Goal: Task Accomplishment & Management: Use online tool/utility

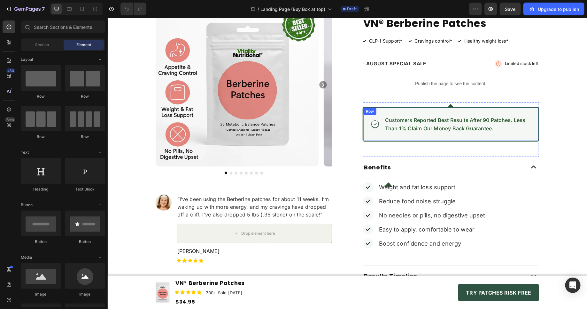
scroll to position [42, 0]
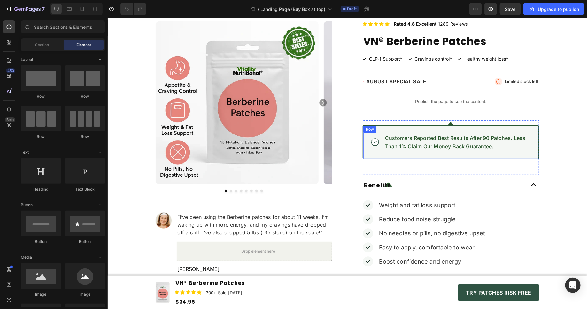
click at [436, 112] on div "Icon Icon Icon Icon Icon Icon List Rated 4.8 Excellent 1289 Reviews Text Block …" at bounding box center [451, 182] width 176 height 323
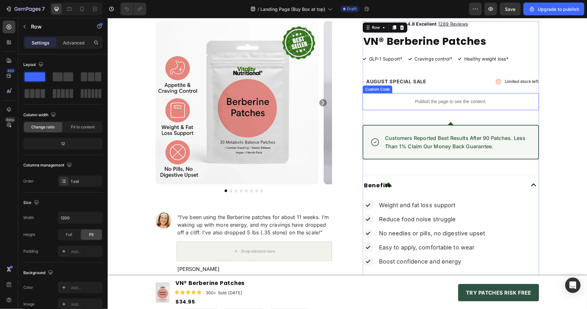
click at [440, 101] on p "Publish the page to see the content." at bounding box center [451, 101] width 176 height 7
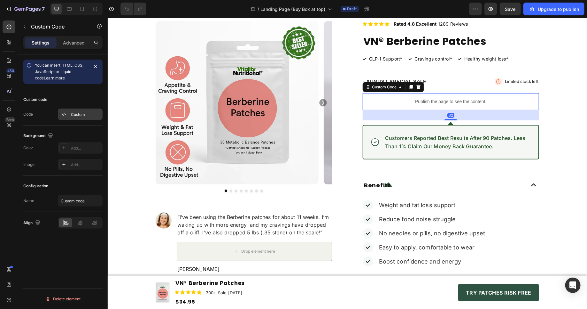
click at [80, 112] on div "Custom" at bounding box center [86, 115] width 30 height 6
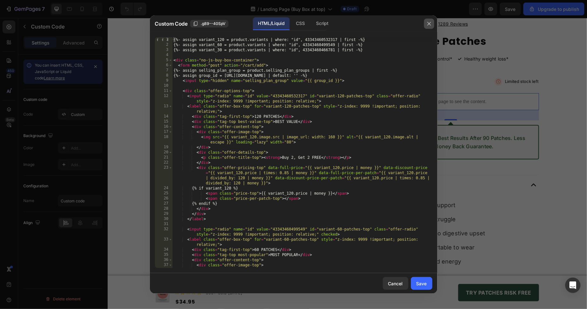
click at [432, 26] on button "button" at bounding box center [429, 24] width 10 height 10
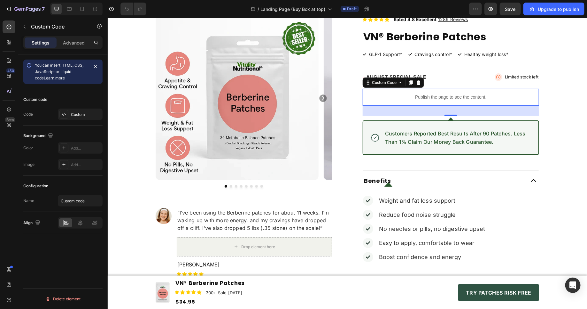
scroll to position [36, 0]
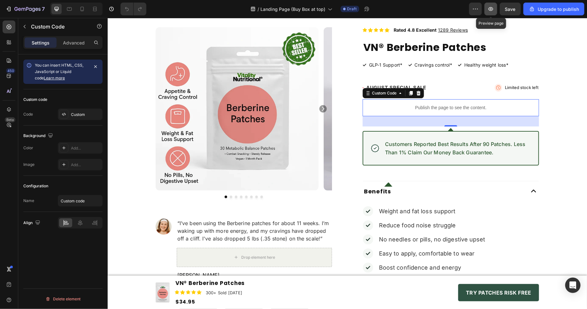
click at [496, 9] on button "button" at bounding box center [491, 9] width 13 height 13
click at [92, 115] on div "Custom" at bounding box center [86, 115] width 30 height 6
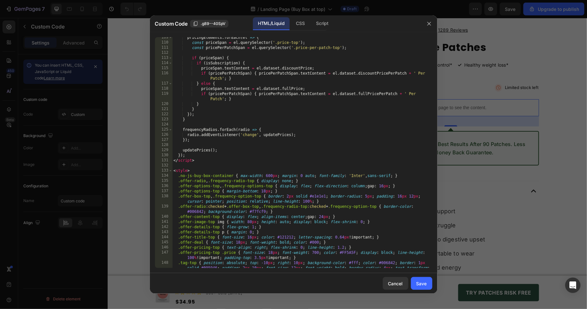
scroll to position [879, 0]
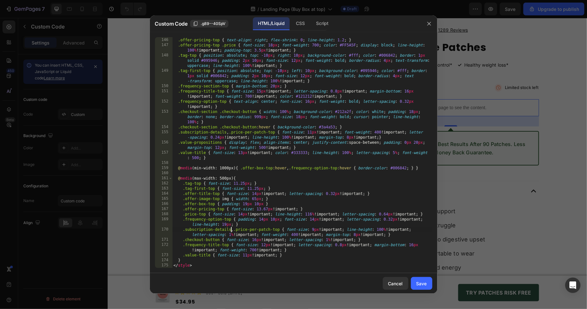
click at [230, 230] on div ".offer-deal { font-size : 18 px ; font-weight : bold ; color : #000 ; } .offer-…" at bounding box center [302, 152] width 260 height 241
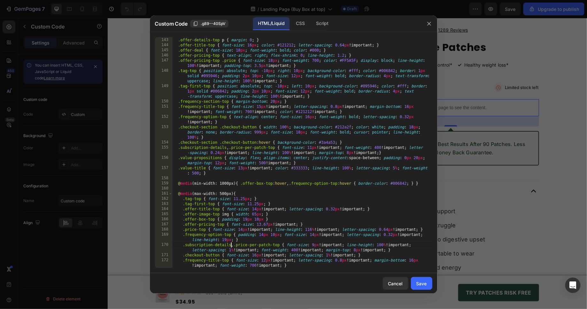
scroll to position [858, 0]
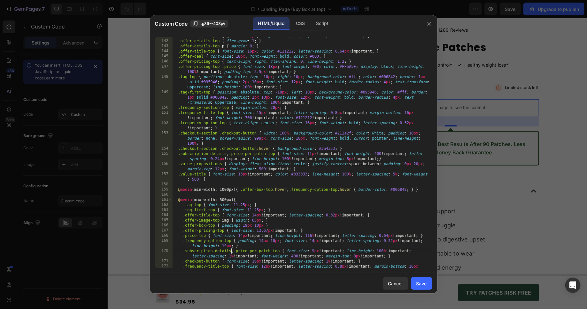
click at [227, 248] on div ".offer-image-top img { width : 80 px ; height : auto ; display : block ; flex-s…" at bounding box center [302, 156] width 260 height 246
drag, startPoint x: 227, startPoint y: 248, endPoint x: 201, endPoint y: 248, distance: 25.3
click at [201, 248] on div ".offer-image-top img { width : 80 px ; height : auto ; display : block ; flex-s…" at bounding box center [302, 156] width 260 height 246
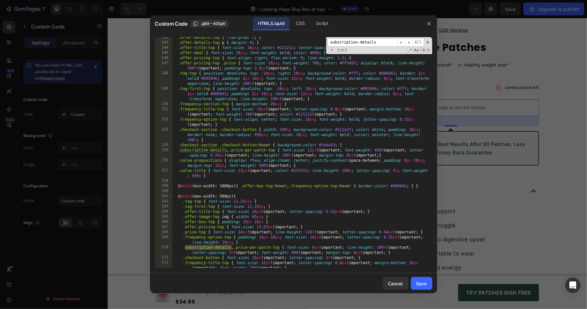
scroll to position [417, 0]
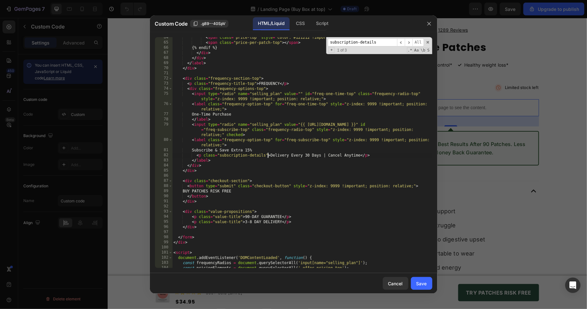
click at [268, 155] on div "< span class = "price-top" style = "color: #121212 !important;" > {{ variant_30…" at bounding box center [302, 155] width 260 height 241
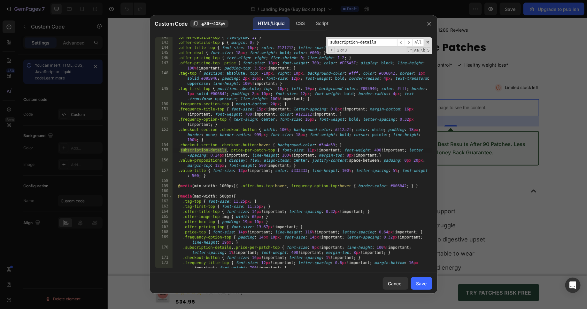
scroll to position [862, 0]
click at [226, 150] on div ".offer-details-top { flex-grow : 1 ; } .offer-details-top p { margin : 0 ; } .o…" at bounding box center [302, 155] width 260 height 241
click at [231, 247] on div ".offer-details-top { flex-grow : 1 ; } .offer-details-top p { margin : 0 ; } .o…" at bounding box center [302, 155] width 260 height 241
click at [379, 183] on div ".offer-details-top { flex-grow : 1 ; } .offer-details-top p { margin : 0 ; } .o…" at bounding box center [302, 155] width 260 height 241
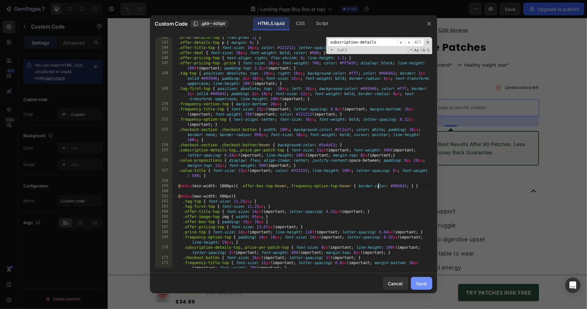
type textarea "@media (min-width: 1000px) { .offer-box-top:hover, .frequency-option-top:hover …"
click at [418, 283] on div "Save" at bounding box center [422, 283] width 11 height 7
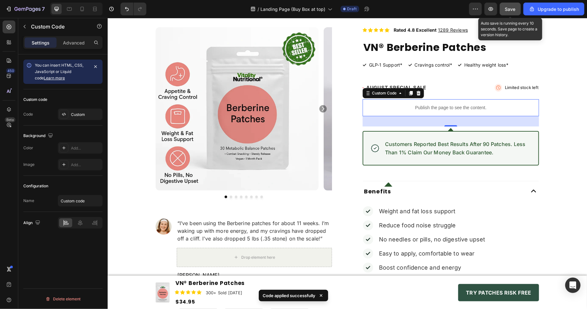
click at [515, 6] on div "Save" at bounding box center [510, 9] width 11 height 7
click at [495, 2] on div "7 / Landing Page (Buy Box at top) Draft Preview Upgrade to publish" at bounding box center [293, 9] width 587 height 18
click at [493, 4] on button "button" at bounding box center [491, 9] width 13 height 13
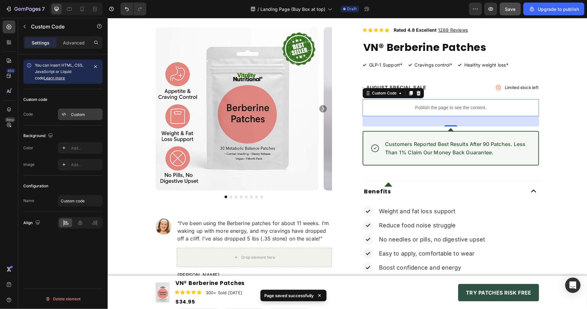
click at [83, 114] on div "Custom" at bounding box center [86, 115] width 30 height 6
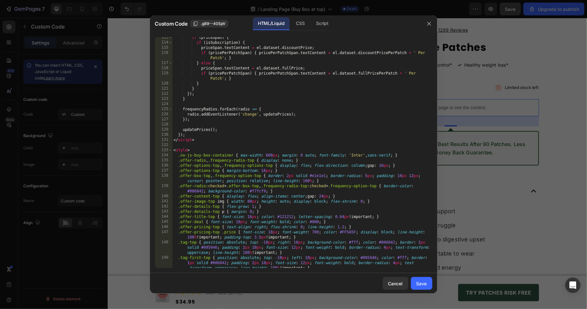
scroll to position [695, 0]
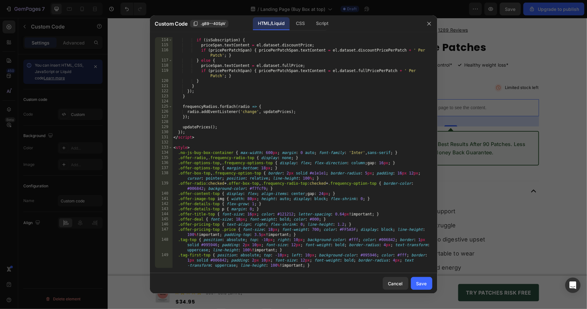
click at [224, 153] on div "if ( priceSpan ) { if ( isSubscription ) { priceSpan . textContent = el . datas…" at bounding box center [302, 152] width 260 height 241
drag, startPoint x: 224, startPoint y: 153, endPoint x: 181, endPoint y: 151, distance: 43.5
click at [181, 151] on div "if ( priceSpan ) { if ( isSubscription ) { priceSpan . textContent = el . datas…" at bounding box center [302, 152] width 260 height 241
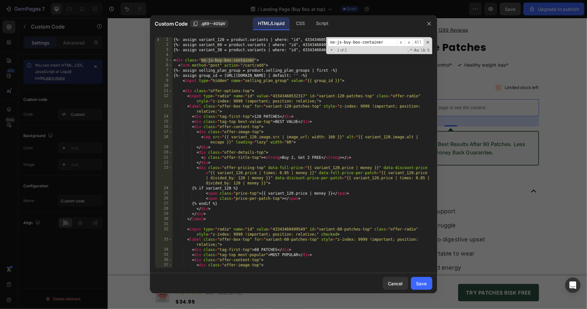
scroll to position [0, 0]
click at [255, 60] on div "{%- assign variant_120 = product.variants | where: "id", 43343460532317 | first…" at bounding box center [302, 160] width 260 height 246
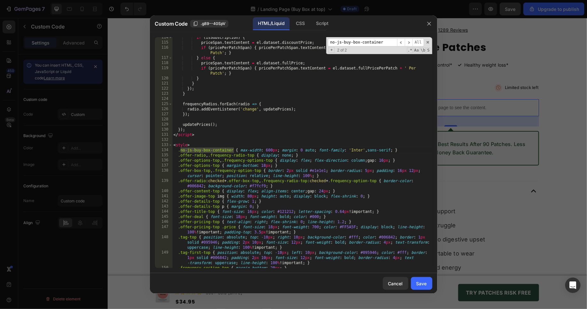
scroll to position [698, 0]
click at [234, 151] on div "if ( isSubscription ) { priceSpan . textContent = el . dataset . discountPrice …" at bounding box center [302, 158] width 260 height 246
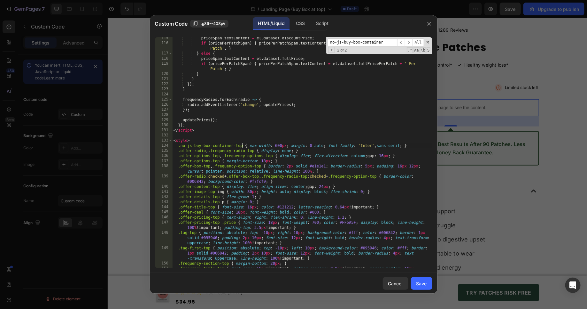
scroll to position [702, 0]
click at [198, 149] on div "priceSpan . textContent = el . dataset . discountPrice ; if ( pricePerPatchSpan…" at bounding box center [302, 158] width 260 height 246
drag, startPoint x: 198, startPoint y: 149, endPoint x: 192, endPoint y: 149, distance: 5.8
click at [192, 149] on div "priceSpan . textContent = el . dataset . discountPrice ; if ( pricePerPatchSpan…" at bounding box center [302, 158] width 260 height 246
type textarea ".offer-radio, .frequency-radio-top { display: none; }"
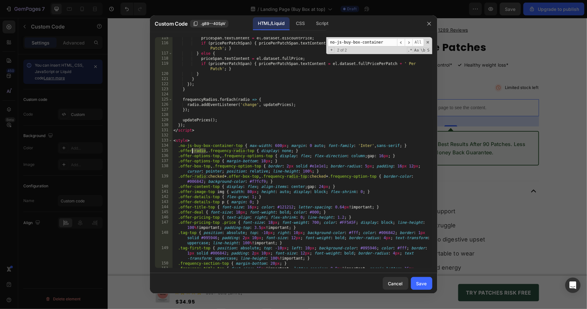
click at [192, 149] on div "priceSpan . textContent = el . dataset . discountPrice ; if ( pricePerPatchSpan…" at bounding box center [302, 152] width 260 height 231
click at [188, 149] on div "priceSpan . textContent = el . dataset . discountPrice ; if ( pricePerPatchSpan…" at bounding box center [302, 158] width 260 height 246
drag, startPoint x: 188, startPoint y: 149, endPoint x: 199, endPoint y: 149, distance: 11.2
click at [199, 149] on div "priceSpan . textContent = el . dataset . discountPrice ; if ( pricePerPatchSpan…" at bounding box center [302, 158] width 260 height 246
type input "offer-radio"
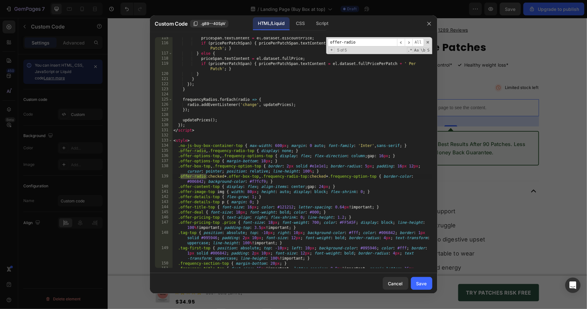
scroll to position [0, 0]
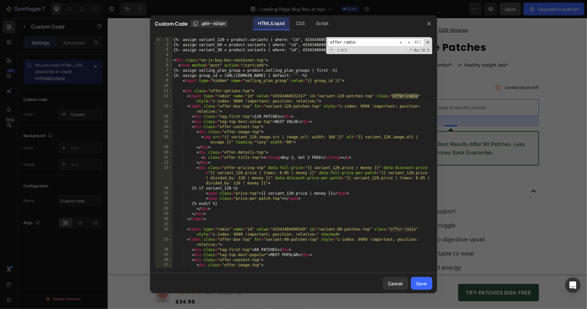
click at [357, 97] on div "{%- assign variant_120 = product.variants | where: "id", 43343460532317 | first…" at bounding box center [302, 160] width 260 height 246
click at [416, 230] on div "{%- assign variant_120 = product.variants | where: "id", 43343460532317 | first…" at bounding box center [302, 160] width 260 height 246
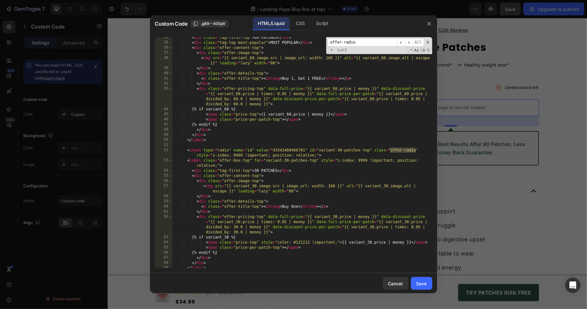
scroll to position [212, 0]
click at [416, 149] on div "< div class = "tag-first-top" > 60 PATCHES </ div > < div class = "tag-top most…" at bounding box center [302, 155] width 260 height 241
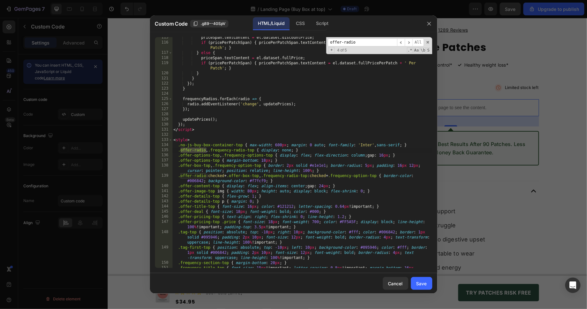
click at [205, 150] on div "priceSpan . textContent = el . dataset . discountPrice ; if ( pricePerPatchSpan…" at bounding box center [302, 158] width 260 height 246
click at [206, 177] on div "priceSpan . textContent = el . dataset . discountPrice ; if ( pricePerPatchSpan…" at bounding box center [302, 158] width 260 height 246
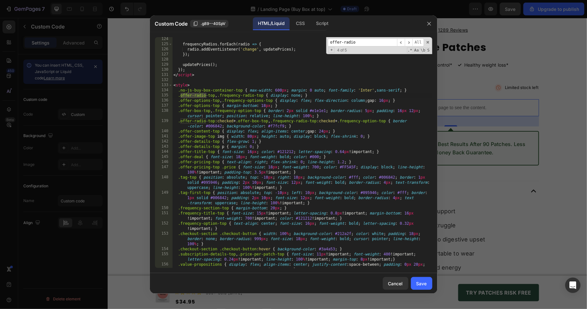
scroll to position [760, 0]
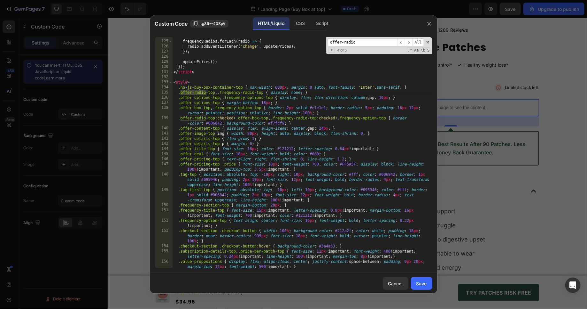
type textarea ".offer-deal { font-size: 18px; font-weight: bold; color: #000; }"
click at [199, 153] on div "frequencyRadios . forEach ( radio => { radio . addEventListener ( 'change' , up…" at bounding box center [302, 157] width 260 height 246
click at [185, 154] on div "frequencyRadios . forEach ( radio => { radio . addEventListener ( 'change' , up…" at bounding box center [302, 157] width 260 height 246
drag, startPoint x: 185, startPoint y: 154, endPoint x: 198, endPoint y: 154, distance: 13.1
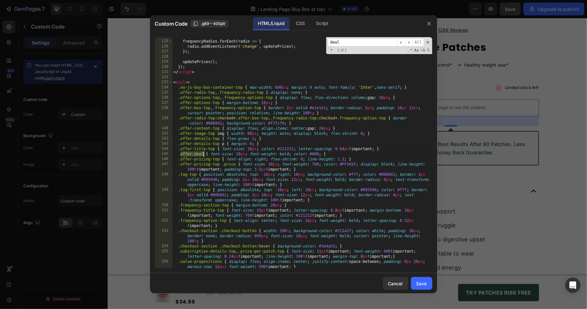
click at [198, 154] on div "frequencyRadios . forEach ( radio => { radio . addEventListener ( 'change' , up…" at bounding box center [302, 157] width 260 height 246
type input "offer-deal"
click at [203, 153] on div "frequencyRadios . forEach ( radio => { radio . addEventListener ( 'change' , up…" at bounding box center [302, 157] width 260 height 246
click at [211, 176] on div "frequencyRadios . forEach ( radio => { radio . addEventListener ( 'change' , up…" at bounding box center [302, 157] width 260 height 246
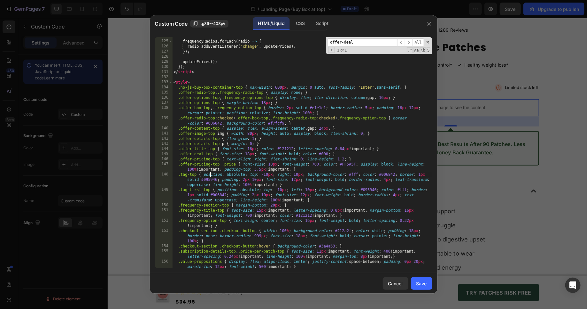
click at [198, 153] on div "frequencyRadios . forEach ( radio => { radio . addEventListener ( 'change' , up…" at bounding box center [302, 157] width 260 height 246
type textarea ".offer-deal-top { font-size: 18px; font-weight: bold; color: #000; }"
type input "deal"
click at [235, 166] on div "frequencyRadios . forEach ( radio => { radio . addEventListener ( 'change' , up…" at bounding box center [302, 157] width 260 height 246
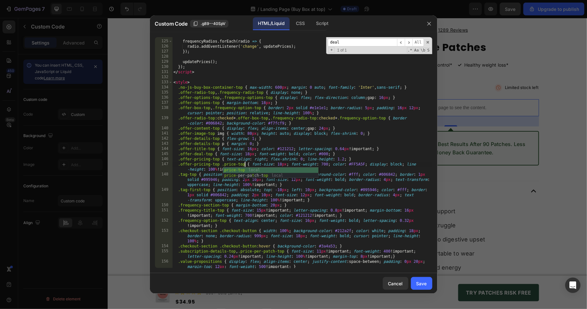
scroll to position [0, 6]
click at [231, 203] on div "frequencyRadios . forEach ( radio => { radio . addEventListener ( 'change' , up…" at bounding box center [302, 157] width 260 height 246
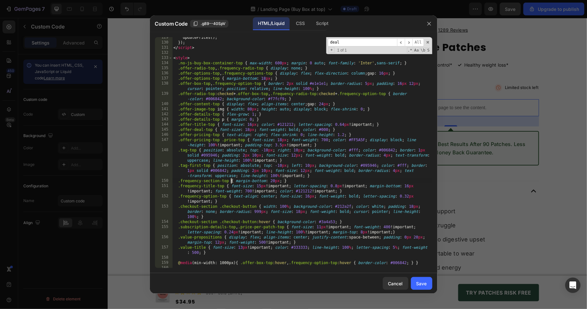
scroll to position [785, 0]
click at [191, 206] on div "updatePrices ( ) ; }) ; </ script > < style > .no-js-buy-box-container-top { ma…" at bounding box center [302, 155] width 260 height 241
drag, startPoint x: 191, startPoint y: 206, endPoint x: 207, endPoint y: 206, distance: 16.0
click at [207, 206] on div "updatePrices ( ) ; }) ; </ script > < style > .no-js-buy-box-container-top { ma…" at bounding box center [302, 155] width 260 height 241
type textarea ".checkout-section .checkout-button { width: 100%; background-color: #212a2f; co…"
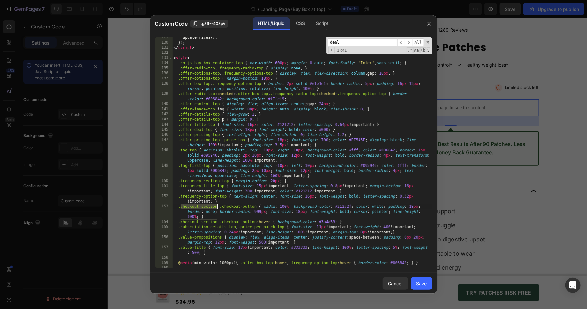
type input "checkout-section"
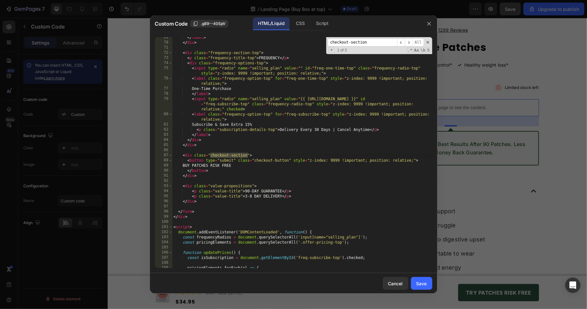
click at [248, 155] on div "</ label > </ div > < div class = "frequency-section-top" > < p class = "freque…" at bounding box center [302, 155] width 260 height 241
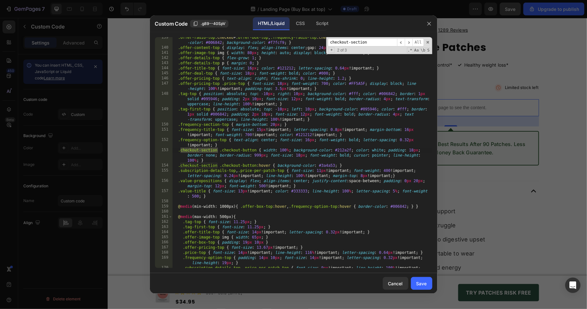
scroll to position [841, 0]
click at [218, 149] on div ".offer-radio-top :checked + .offer-box-top , .frequency-radio-top :checked + .f…" at bounding box center [302, 160] width 260 height 251
click at [217, 168] on div ".offer-radio-top :checked + .offer-box-top , .frequency-radio-top :checked + .f…" at bounding box center [302, 160] width 260 height 251
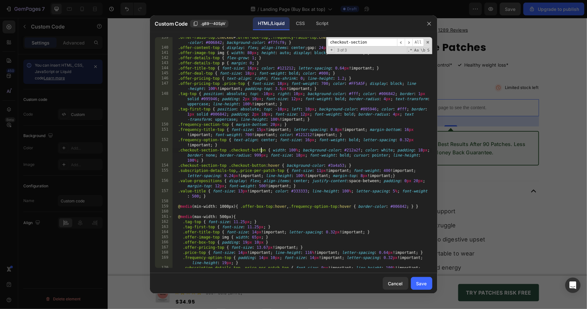
click at [260, 149] on div ".offer-radio-top :checked + .offer-box-top , .frequency-radio-top :checked + .f…" at bounding box center [302, 160] width 260 height 251
drag, startPoint x: 260, startPoint y: 149, endPoint x: 238, endPoint y: 149, distance: 22.7
click at [238, 149] on div ".offer-radio-top :checked + .offer-box-top , .frequency-radio-top :checked + .f…" at bounding box center [302, 160] width 260 height 251
type textarea ".checkout-section-top .checkout-button-top { width: 100%; background-color: #21…"
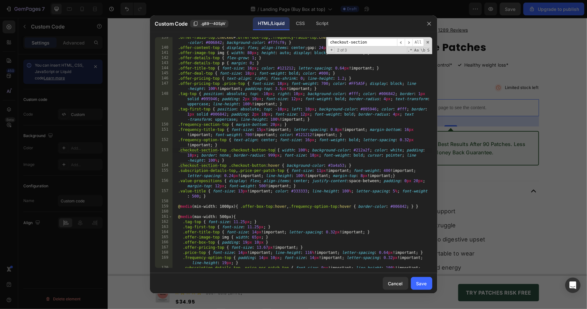
paste input "butt"
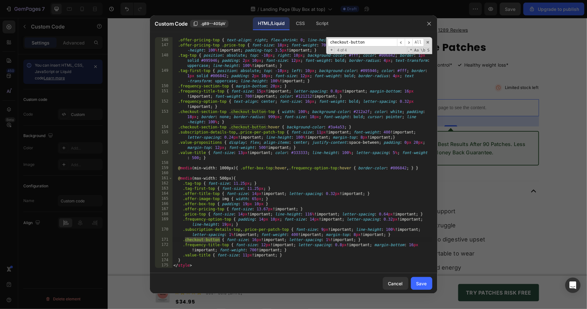
scroll to position [447, 0]
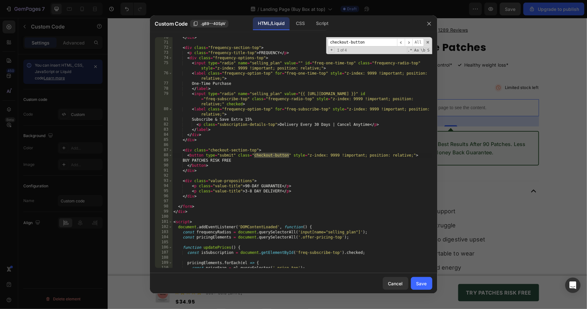
type input "checkout-button"
click at [288, 155] on div "</ div > < div class = "frequency-section-top" > < p class = "frequency-title-t…" at bounding box center [302, 155] width 260 height 241
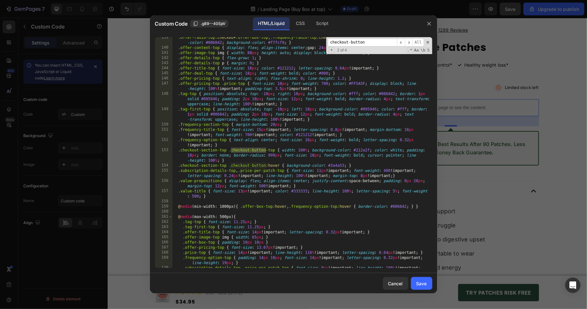
click at [265, 164] on div ".offer-radio-top :checked + .offer-box-top , .frequency-radio-top :checked + .f…" at bounding box center [302, 160] width 260 height 251
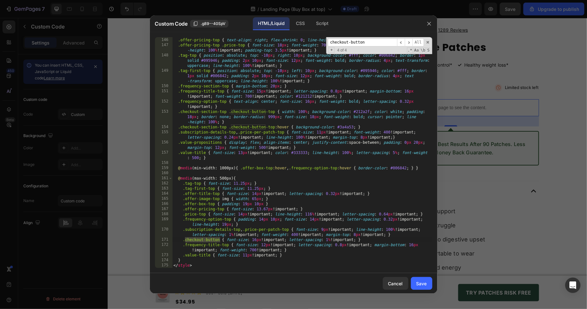
scroll to position [879, 0]
click at [219, 240] on div ".offer-deal-top { font-size : 18 px ; font-weight : bold ; color : #000 ; } .of…" at bounding box center [302, 152] width 260 height 241
click at [267, 203] on div ".offer-deal-top { font-size : 18 px ; font-weight : bold ; color : #000 ; } .of…" at bounding box center [302, 152] width 260 height 241
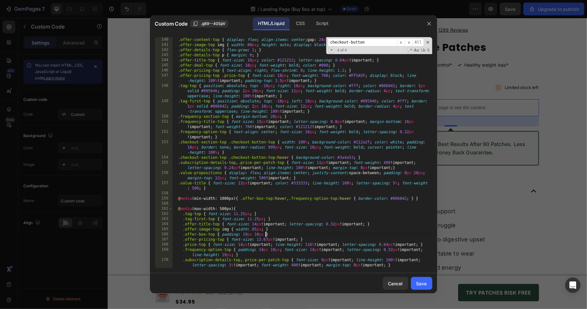
scroll to position [849, 0]
click at [186, 174] on div ".offer-radio-top :checked + .offer-box-top , .frequency-radio-top :checked + .f…" at bounding box center [302, 150] width 260 height 246
drag, startPoint x: 186, startPoint y: 174, endPoint x: 201, endPoint y: 174, distance: 14.7
click at [201, 174] on div ".offer-radio-top :checked + .offer-box-top , .frequency-radio-top :checked + .f…" at bounding box center [302, 150] width 260 height 246
type textarea ".value-propositions { display: flex; align-items: center; justify-content: spac…"
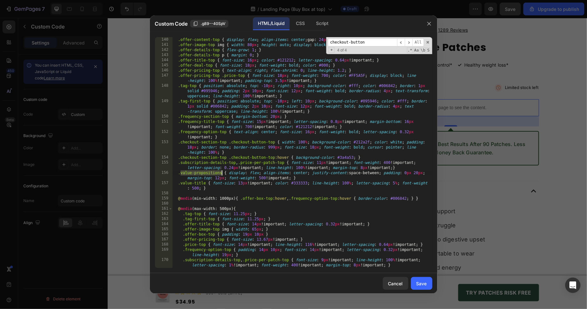
type input "value-propositions"
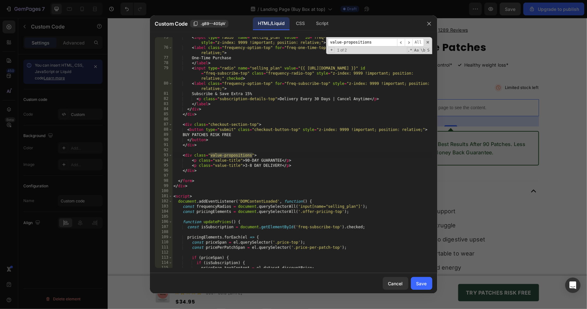
scroll to position [473, 0]
click at [253, 156] on div "< input type = "radio" name = "selling_plan" value = "" id = "freq-one-time-top…" at bounding box center [302, 160] width 260 height 251
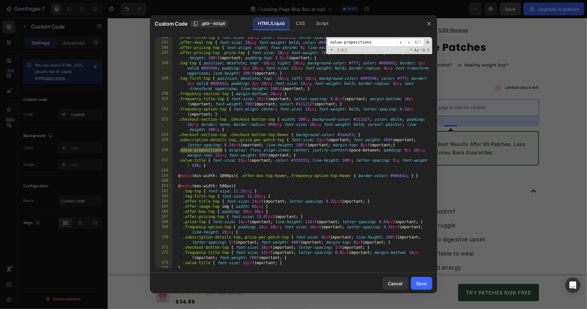
click at [222, 151] on div ".offer-title-top { font-size : 16 px ; color : #121212 ; letter-spacing : 0.64 …" at bounding box center [302, 155] width 260 height 241
type textarea ".value-title { font-size: 13px !important; color: #333333; line-height: 100%; l…"
click at [205, 162] on div ".offer-title-top { font-size : 16 px ; color : #121212 ; letter-spacing : 0.64 …" at bounding box center [302, 155] width 260 height 241
click at [188, 161] on div ".offer-title-top { font-size : 16 px ; color : #121212 ; letter-spacing : 0.64 …" at bounding box center [302, 155] width 260 height 241
drag, startPoint x: 188, startPoint y: 161, endPoint x: 197, endPoint y: 161, distance: 9.0
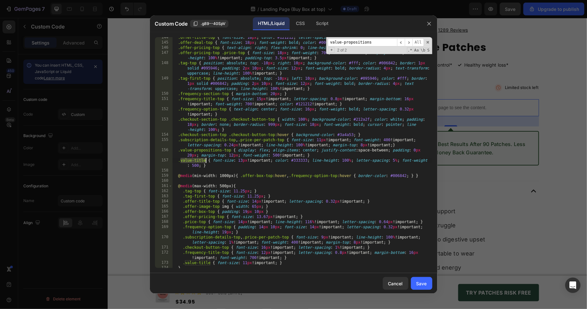
click at [197, 161] on div ".offer-title-top { font-size : 16 px ; color : #121212 ; letter-spacing : 0.64 …" at bounding box center [302, 155] width 260 height 241
type input "value-title"
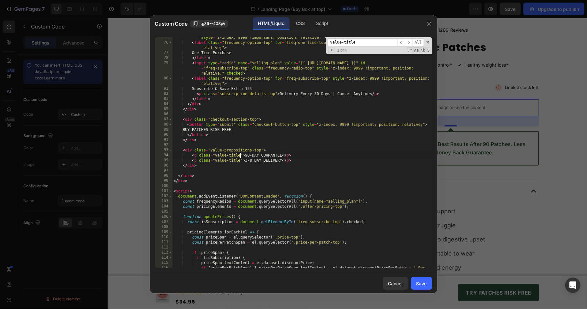
click at [240, 157] on div "< input type = "radio" name = "selling_plan" value = "" id = "freq-one-time-top…" at bounding box center [302, 155] width 260 height 251
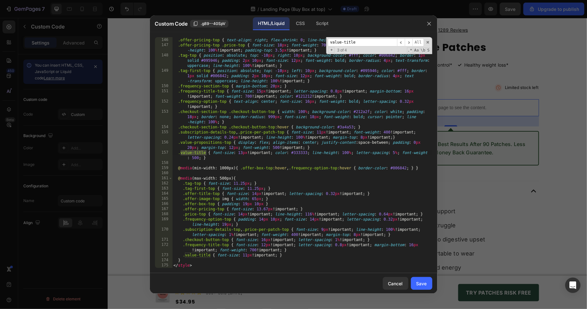
scroll to position [879, 0]
click at [206, 152] on div ".offer-deal-top { font-size : 18 px ; font-weight : bold ; color : #000 ; } .of…" at bounding box center [302, 152] width 260 height 241
click at [211, 254] on div ".offer-deal-top { font-size : 18 px ; font-weight : bold ; color : #000 ; } .of…" at bounding box center [302, 152] width 260 height 241
type textarea ".value-title-top { font-size: 11px !important; }"
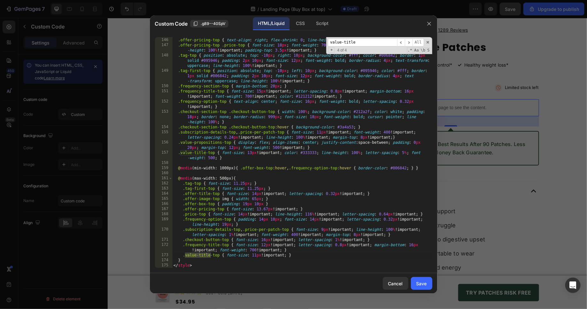
scroll to position [879, 0]
click at [424, 282] on div "Save" at bounding box center [422, 283] width 11 height 7
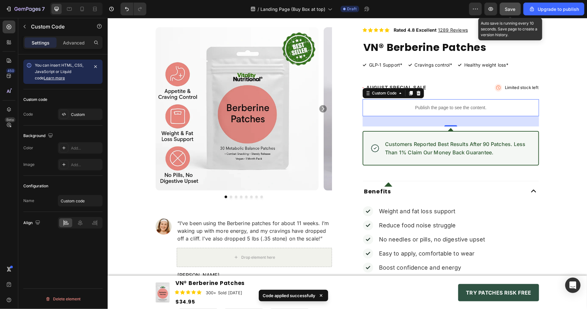
click at [507, 10] on span "Save" at bounding box center [510, 8] width 11 height 5
click at [488, 9] on button "button" at bounding box center [491, 9] width 13 height 13
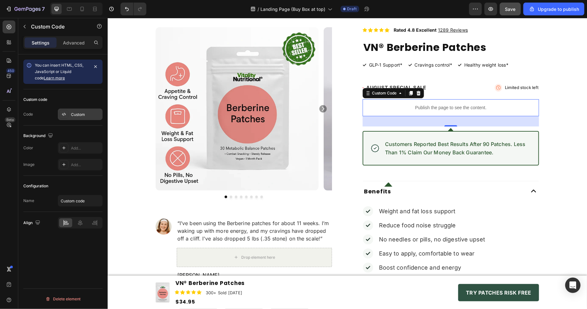
click at [72, 115] on div "Custom" at bounding box center [86, 115] width 30 height 6
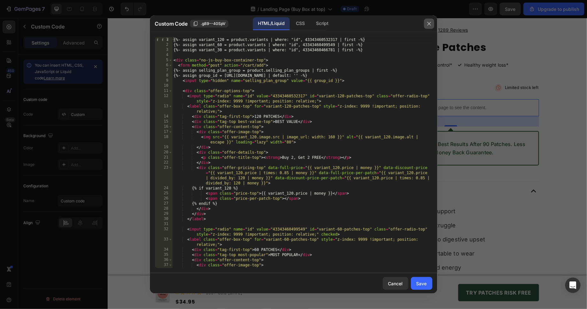
click at [427, 23] on icon "button" at bounding box center [429, 23] width 5 height 5
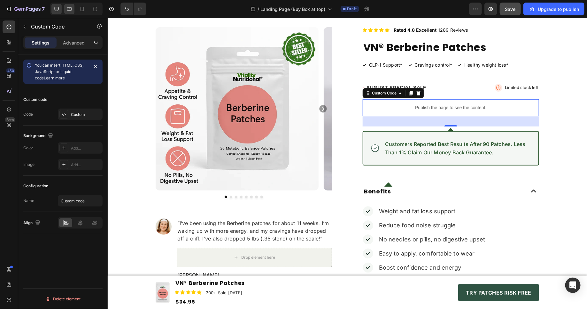
click at [69, 6] on icon at bounding box center [69, 9] width 6 height 6
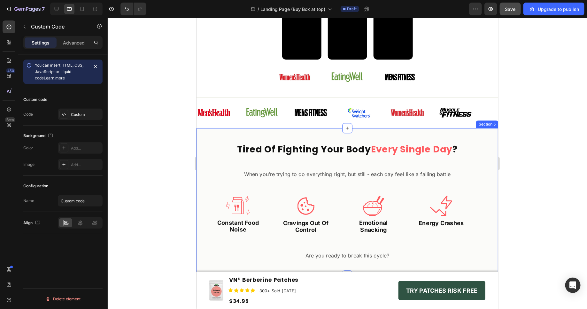
scroll to position [653, 0]
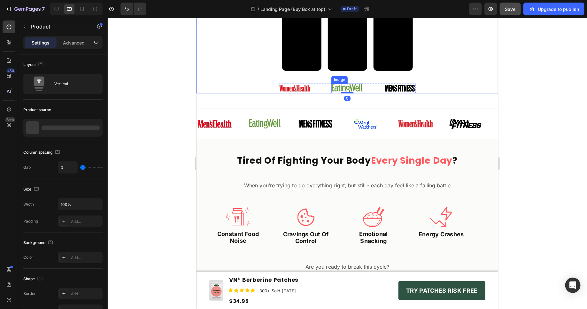
click at [329, 86] on div "Image Image Image Row" at bounding box center [347, 88] width 137 height 10
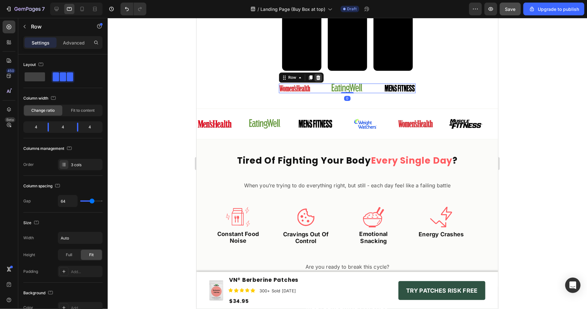
click at [318, 78] on icon at bounding box center [318, 76] width 4 height 4
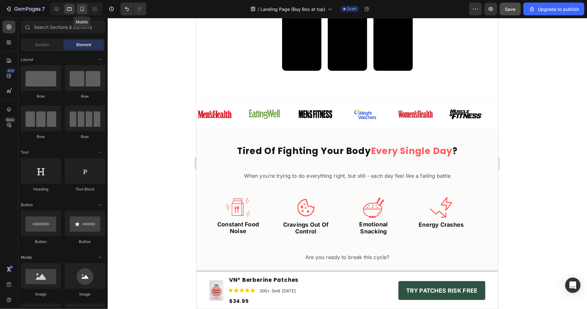
click at [77, 8] on div at bounding box center [82, 9] width 10 height 10
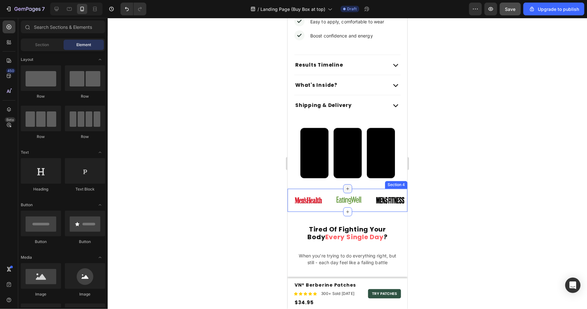
scroll to position [430, 0]
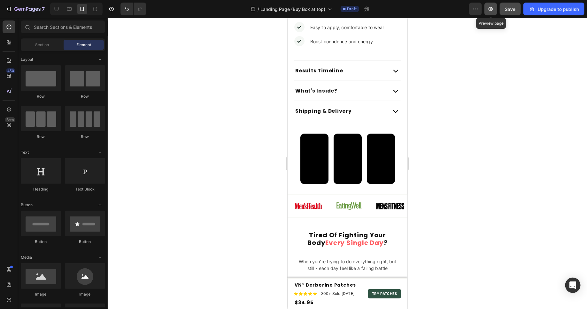
click at [494, 8] on icon "button" at bounding box center [491, 9] width 6 height 6
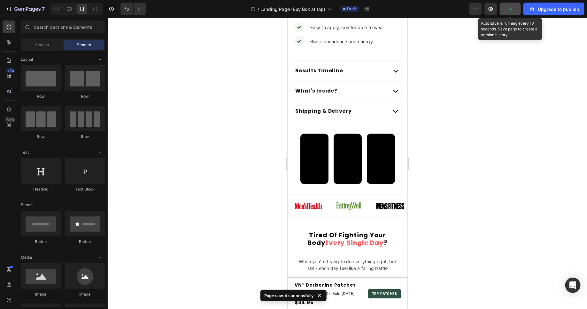
click at [507, 11] on button "button" at bounding box center [510, 9] width 21 height 13
click at [506, 11] on button "button" at bounding box center [510, 9] width 21 height 13
click at [495, 10] on button "button" at bounding box center [491, 9] width 13 height 13
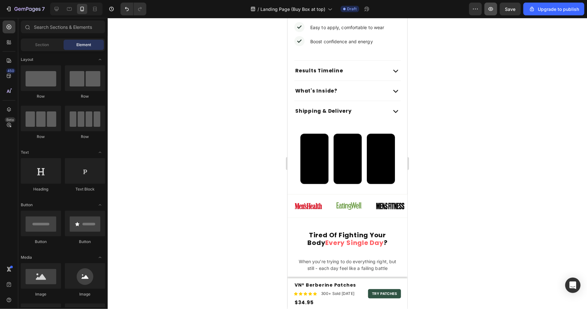
click at [495, 7] on button "button" at bounding box center [491, 9] width 13 height 13
click at [508, 11] on span "Save" at bounding box center [510, 8] width 11 height 5
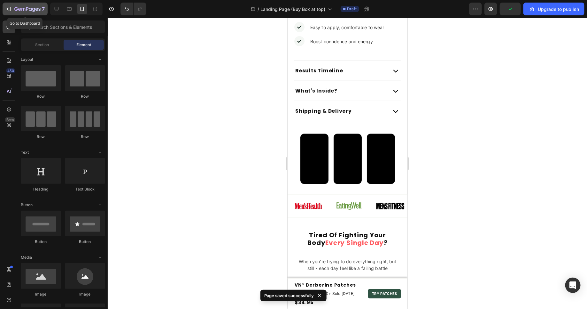
click at [25, 8] on icon "button" at bounding box center [27, 9] width 26 height 5
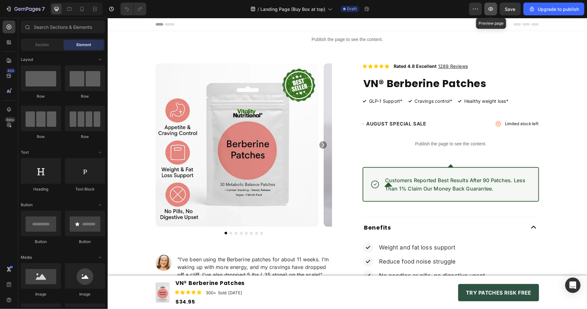
click at [494, 11] on icon "button" at bounding box center [491, 9] width 6 height 6
click at [509, 10] on span "Save" at bounding box center [510, 8] width 11 height 5
click at [491, 10] on icon "button" at bounding box center [491, 9] width 5 height 4
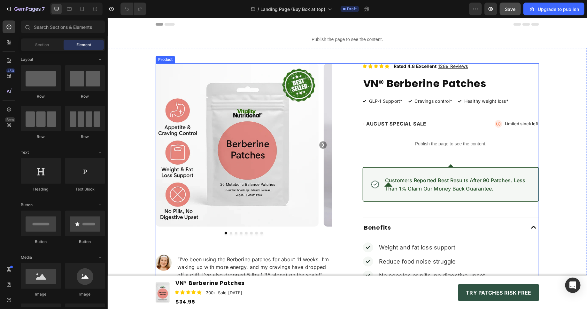
click at [465, 132] on div "Icon Icon Icon Icon Icon Icon List Rated 4.8 Excellent 1289 Reviews Text Block …" at bounding box center [451, 224] width 176 height 323
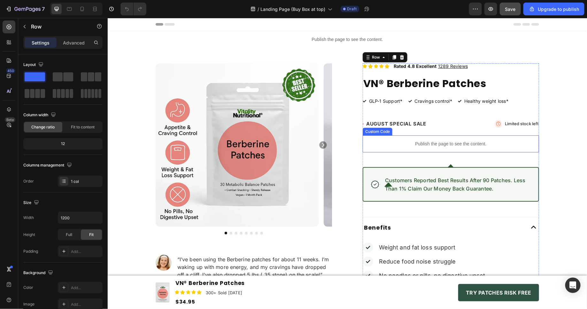
click at [446, 147] on div "Publish the page to see the content." at bounding box center [451, 143] width 176 height 17
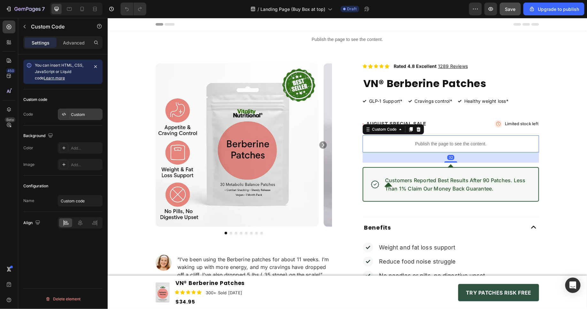
click at [82, 116] on div "Custom" at bounding box center [86, 115] width 30 height 6
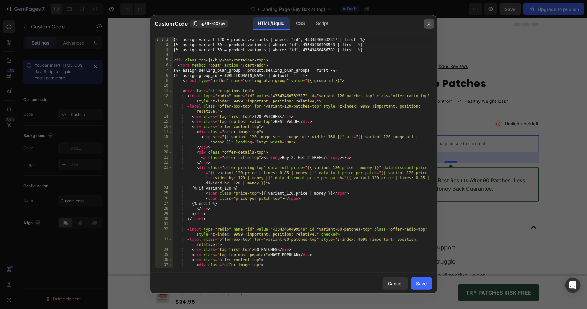
click at [430, 24] on icon "button" at bounding box center [429, 23] width 5 height 5
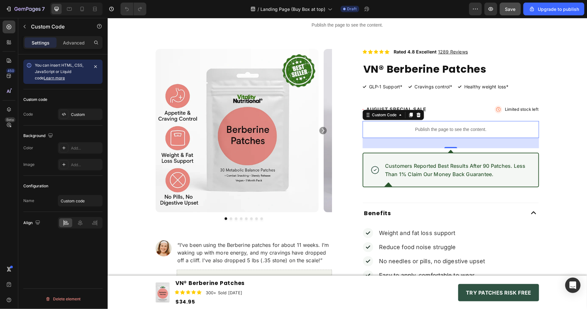
scroll to position [17, 0]
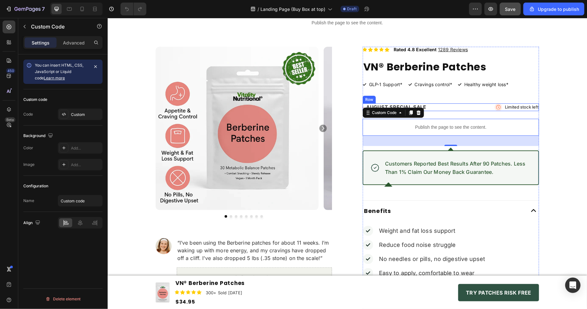
click at [437, 104] on div "Image AUGUST SPECIAL SALE Text Block Row Image Limited stock left Text Block Ro…" at bounding box center [451, 107] width 176 height 8
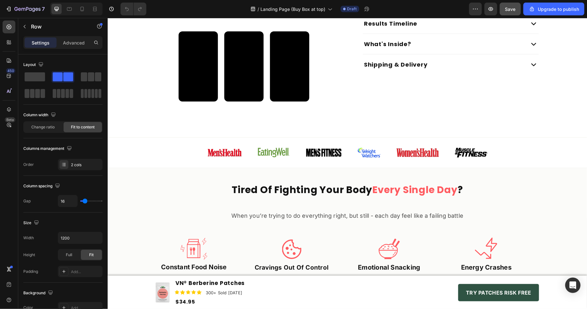
scroll to position [334, 0]
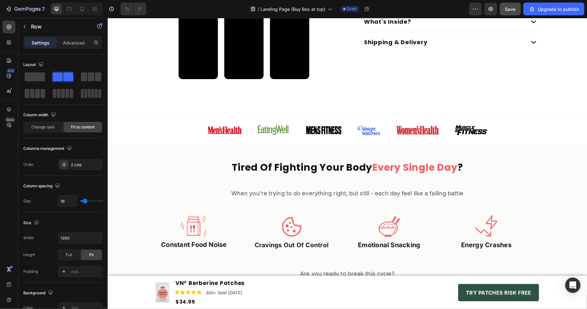
click at [71, 2] on div "7 / Landing Page (Buy Box at top) Draft Preview Save Upgrade to publish" at bounding box center [293, 9] width 587 height 18
click at [72, 4] on div at bounding box center [69, 9] width 10 height 10
type input "100%"
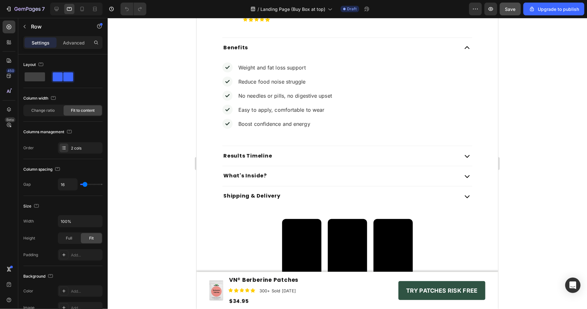
scroll to position [571, 0]
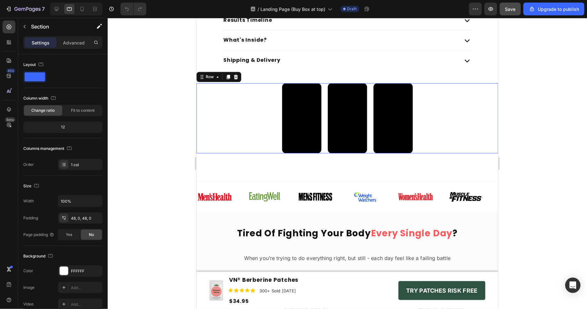
click at [321, 148] on div "Video Row Video Row Video Row Row 0" at bounding box center [347, 118] width 302 height 70
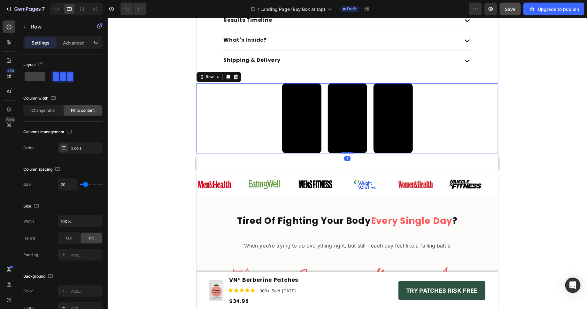
drag, startPoint x: 345, startPoint y: 164, endPoint x: 345, endPoint y: 145, distance: 19.2
click at [345, 145] on div "Video Row Video Row Video Row Row 1" at bounding box center [347, 118] width 302 height 70
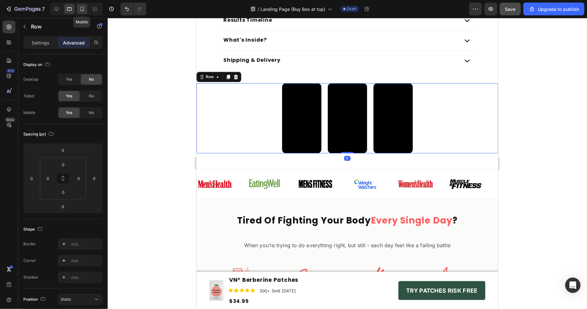
click at [80, 6] on icon at bounding box center [82, 9] width 6 height 6
type input "32"
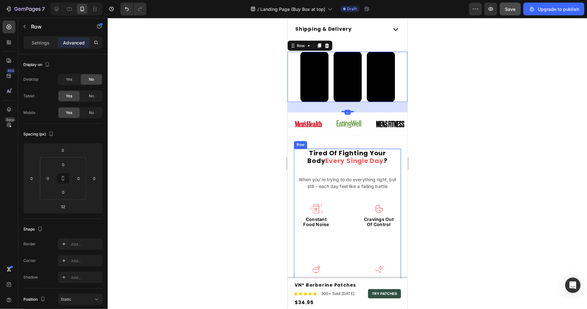
scroll to position [512, 0]
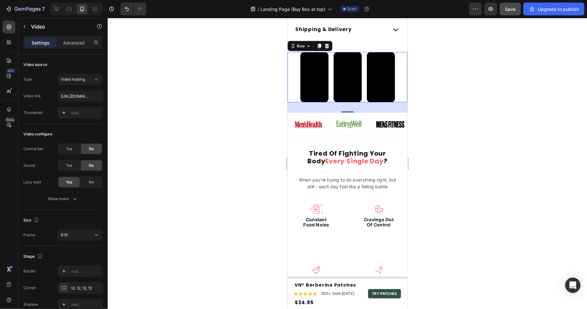
click at [379, 72] on video at bounding box center [381, 77] width 28 height 50
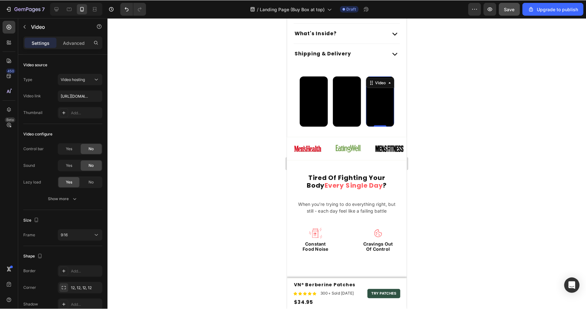
scroll to position [476, 0]
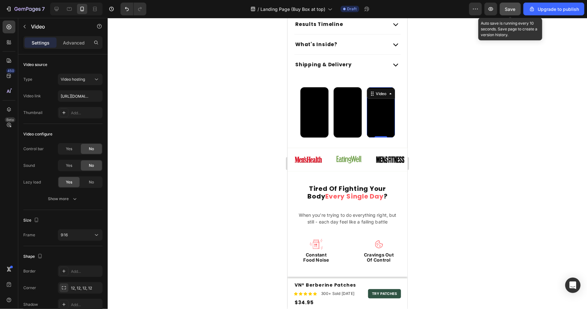
click at [501, 11] on button "Save" at bounding box center [510, 9] width 21 height 13
click at [441, 10] on div "/ Landing Page (Buy Box at top) Draft" at bounding box center [311, 9] width 318 height 13
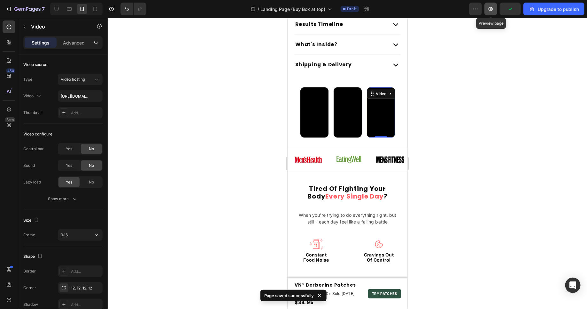
click at [489, 7] on button "button" at bounding box center [491, 9] width 13 height 13
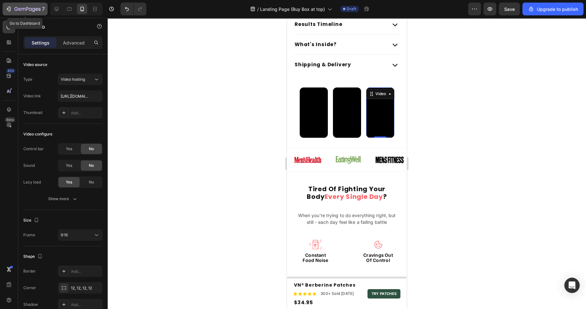
click at [33, 8] on icon "button" at bounding box center [27, 9] width 26 height 5
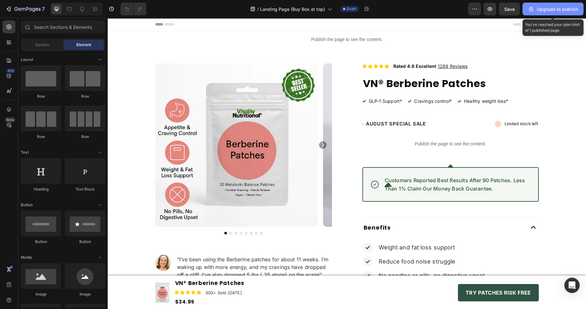
click at [562, 13] on button "Upgrade to publish" at bounding box center [553, 9] width 61 height 13
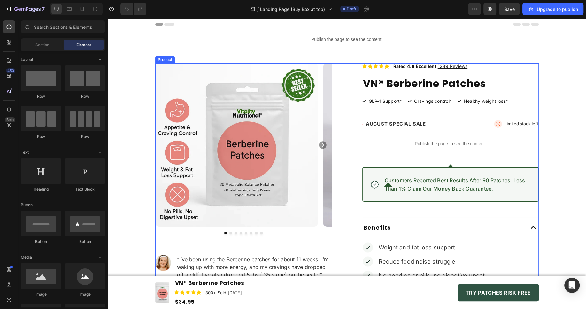
click at [363, 65] on icon at bounding box center [365, 66] width 5 height 5
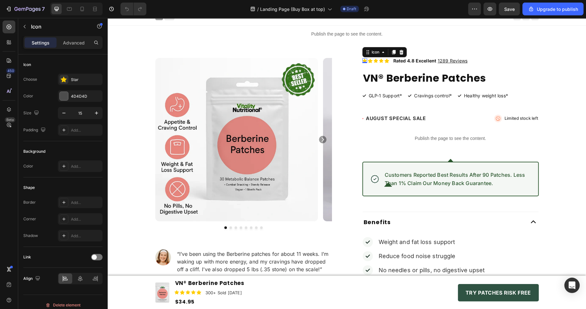
scroll to position [20, 0]
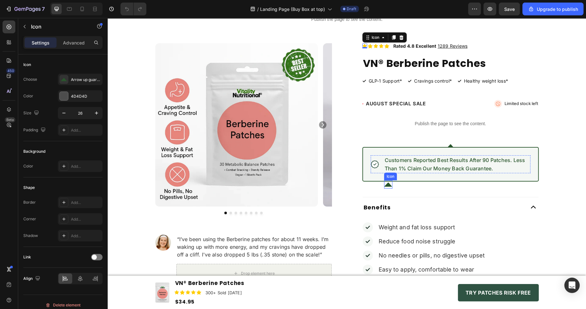
click at [389, 185] on icon at bounding box center [388, 184] width 8 height 4
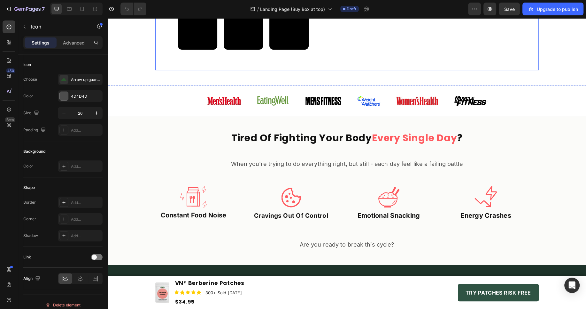
scroll to position [529, 0]
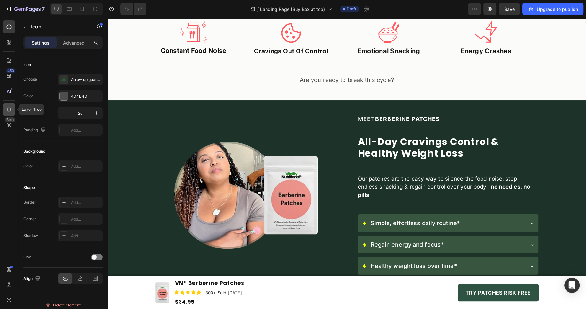
click at [8, 104] on div at bounding box center [9, 109] width 13 height 13
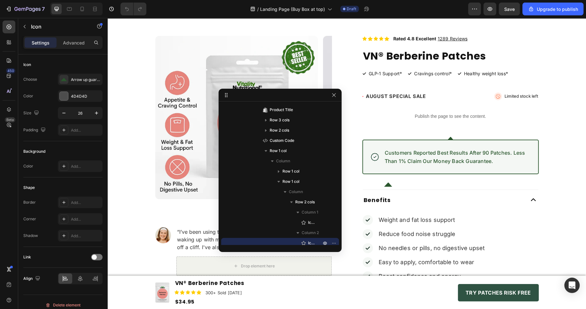
scroll to position [27, 0]
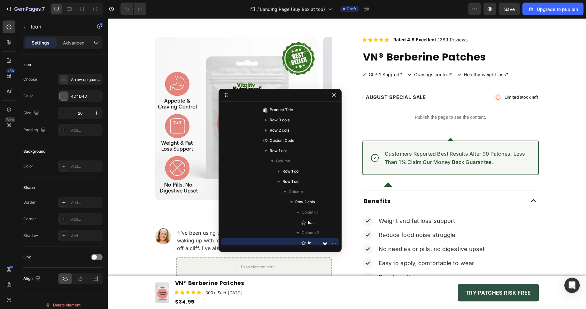
click at [388, 186] on icon at bounding box center [388, 184] width 8 height 4
click at [392, 181] on icon at bounding box center [388, 184] width 8 height 8
drag, startPoint x: 390, startPoint y: 186, endPoint x: 443, endPoint y: 226, distance: 67.0
click at [390, 186] on icon at bounding box center [388, 184] width 8 height 4
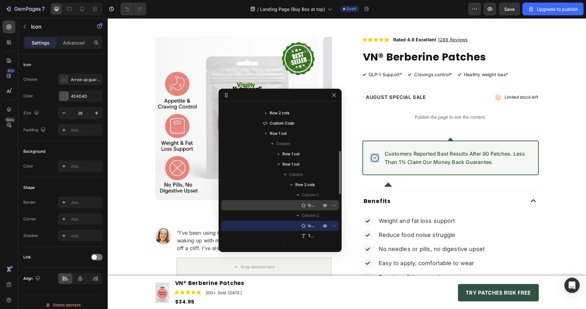
scroll to position [151, 0]
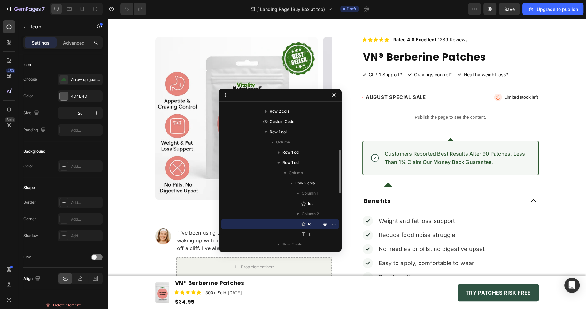
click at [304, 225] on icon at bounding box center [304, 224] width 6 height 6
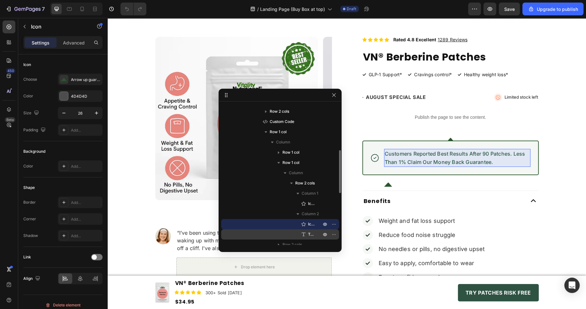
click at [304, 233] on icon at bounding box center [304, 234] width 6 height 6
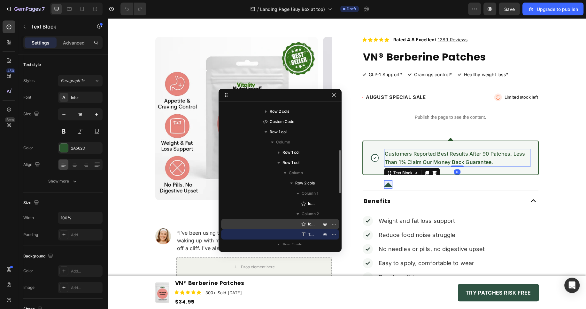
click at [305, 220] on div "Icon" at bounding box center [280, 224] width 113 height 10
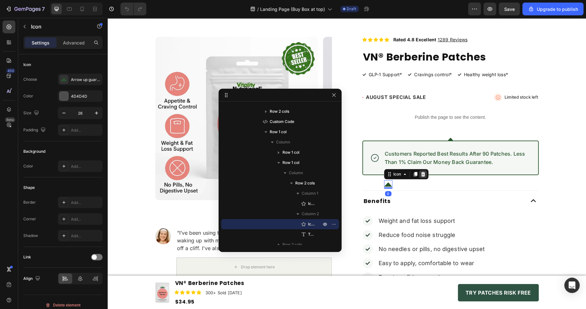
click at [422, 171] on icon at bounding box center [423, 173] width 5 height 5
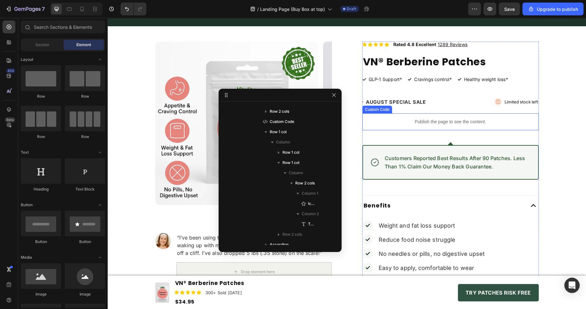
scroll to position [1928, 0]
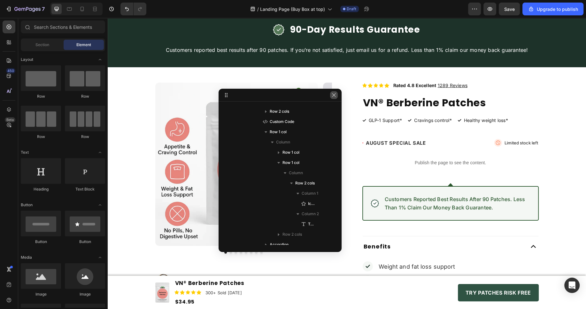
click at [330, 93] on button "button" at bounding box center [334, 95] width 8 height 8
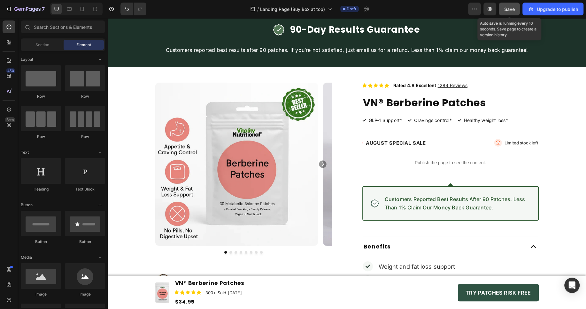
click at [515, 11] on span "Save" at bounding box center [510, 8] width 11 height 5
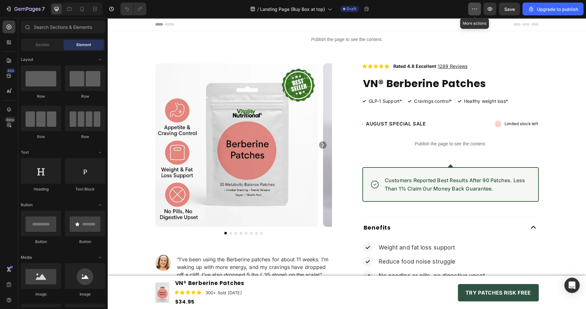
click at [476, 10] on icon "button" at bounding box center [475, 9] width 6 height 6
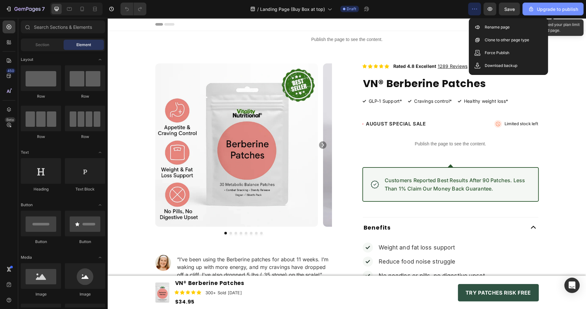
click at [542, 11] on div "Upgrade to publish" at bounding box center [553, 9] width 50 height 7
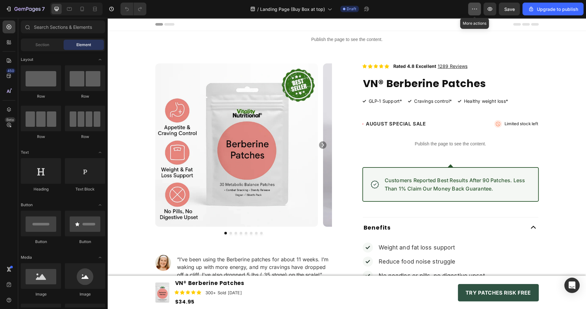
click at [473, 7] on icon "button" at bounding box center [475, 9] width 6 height 6
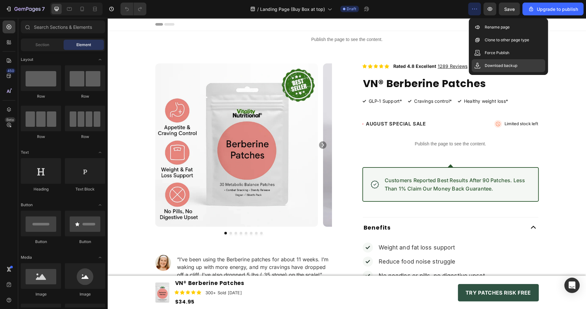
click at [492, 63] on p "Download backup" at bounding box center [501, 65] width 33 height 6
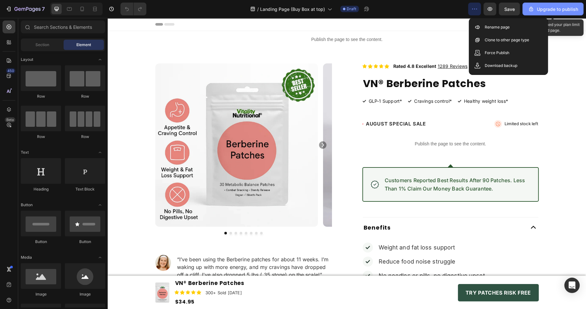
click at [548, 9] on div "Upgrade to publish" at bounding box center [553, 9] width 50 height 7
